Goal: Information Seeking & Learning: Learn about a topic

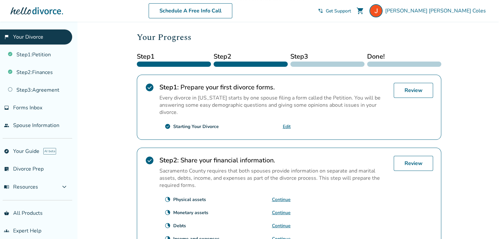
scroll to position [98, 0]
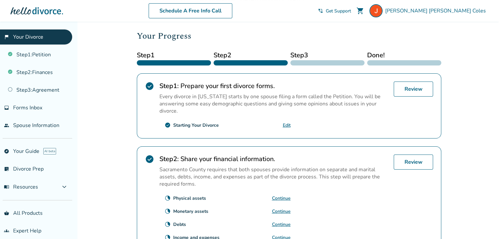
click at [283, 235] on link "Continue" at bounding box center [281, 238] width 19 height 6
